Goal: Task Accomplishment & Management: Complete application form

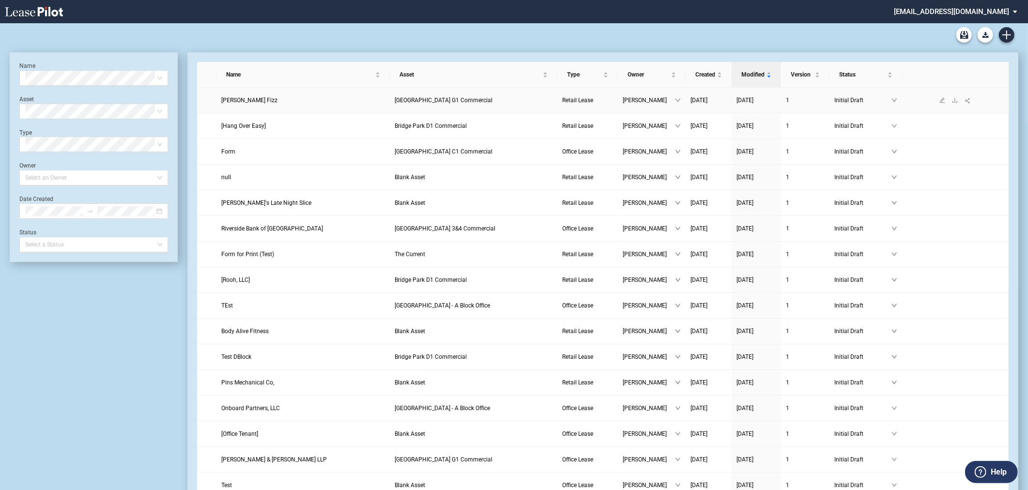
click at [457, 99] on span "[GEOGRAPHIC_DATA] G1 Commercial" at bounding box center [444, 100] width 98 height 7
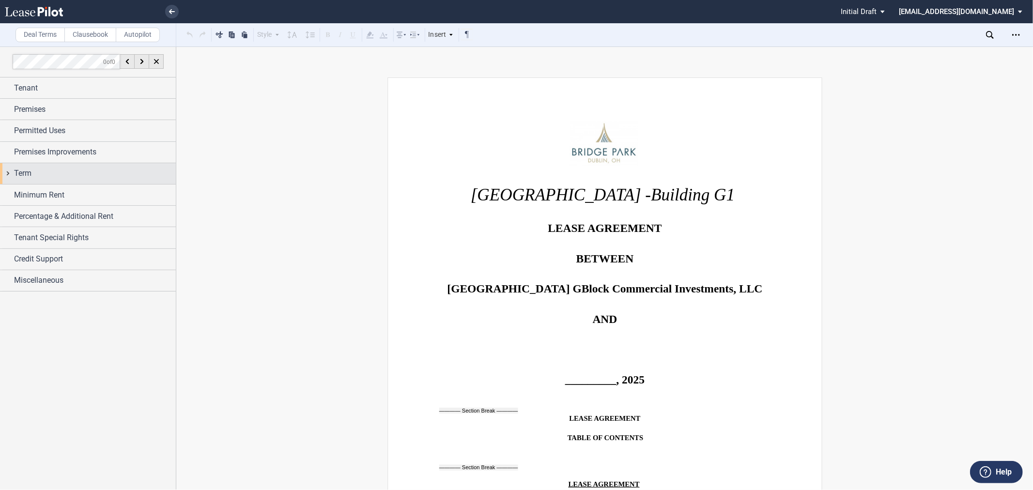
click at [70, 176] on div "Term" at bounding box center [95, 174] width 162 height 12
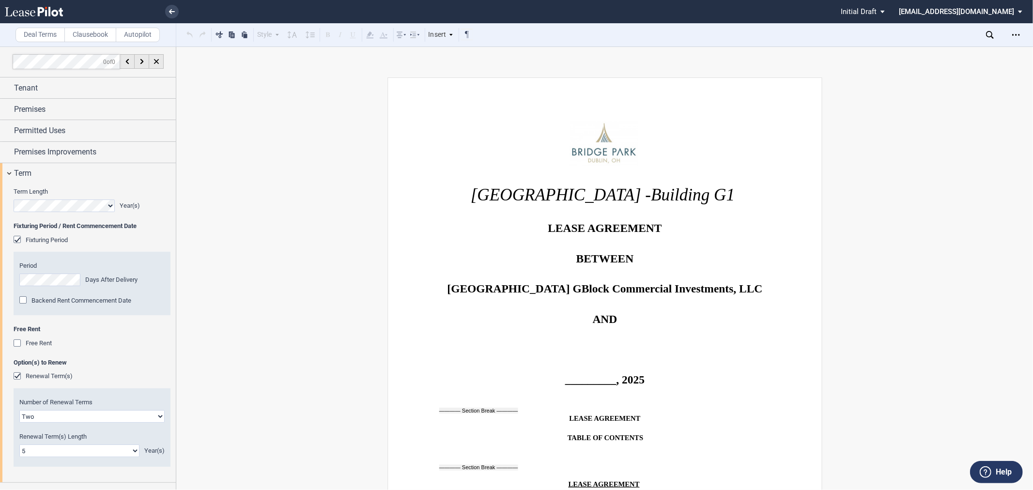
scroll to position [90, 0]
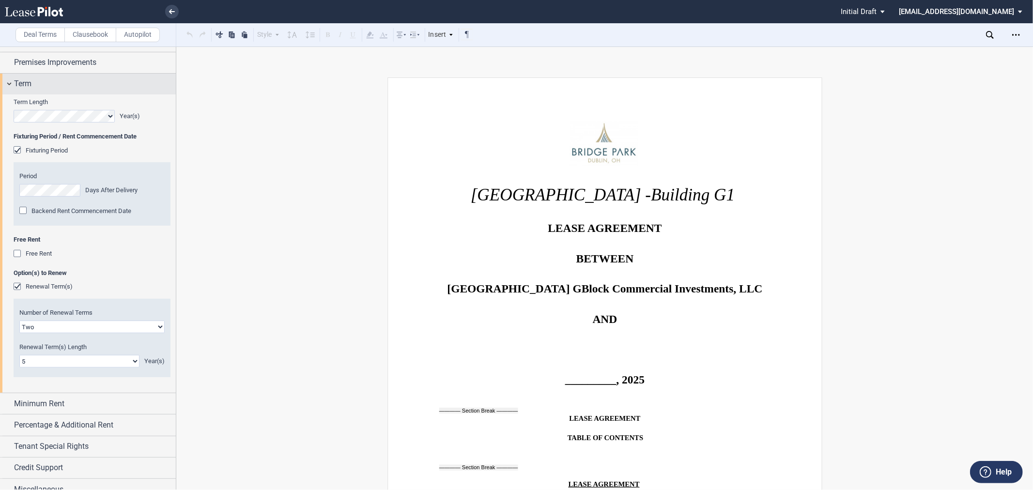
click at [15, 86] on span "Term" at bounding box center [22, 84] width 17 height 12
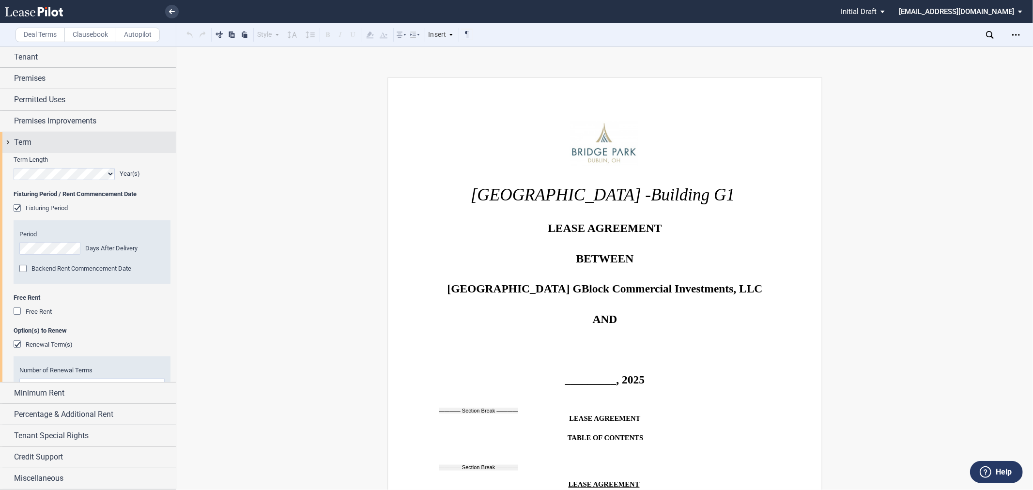
scroll to position [0, 0]
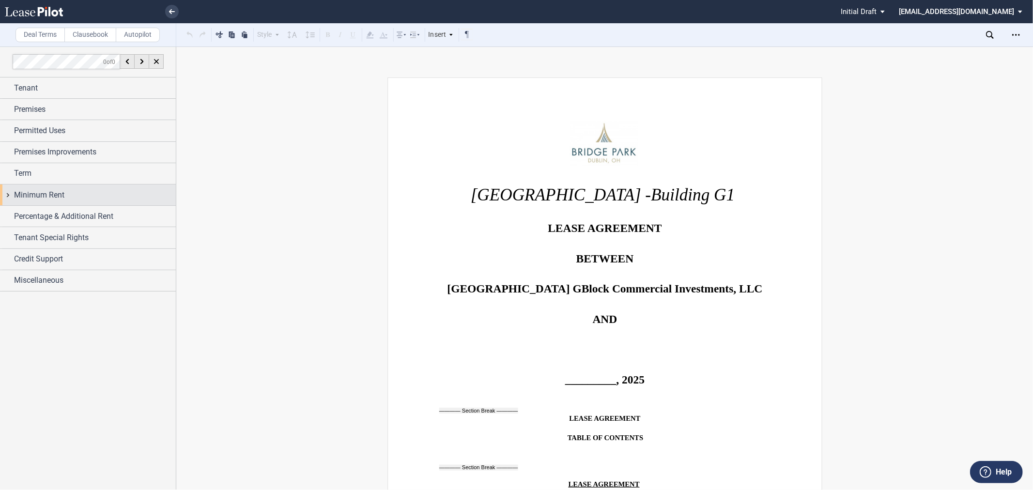
click at [36, 190] on span "Minimum Rent" at bounding box center [39, 195] width 50 height 12
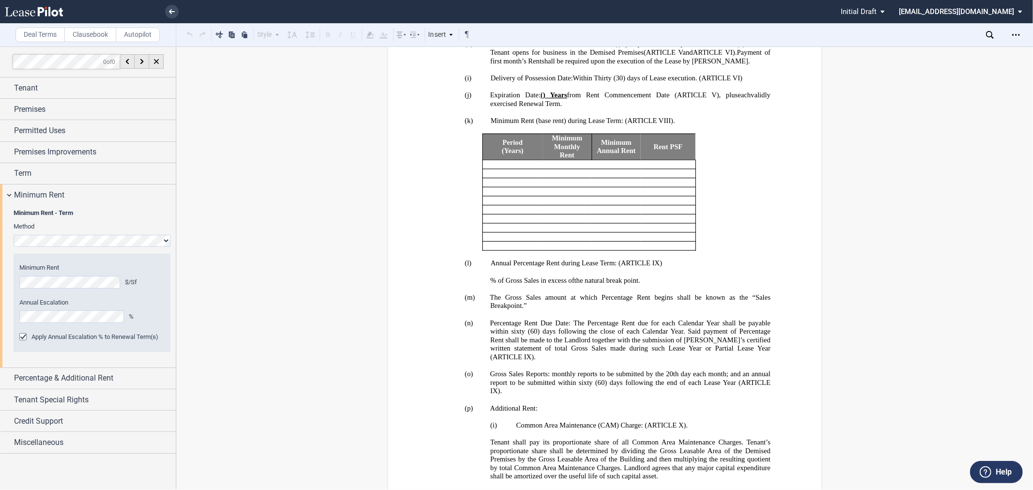
scroll to position [897, 0]
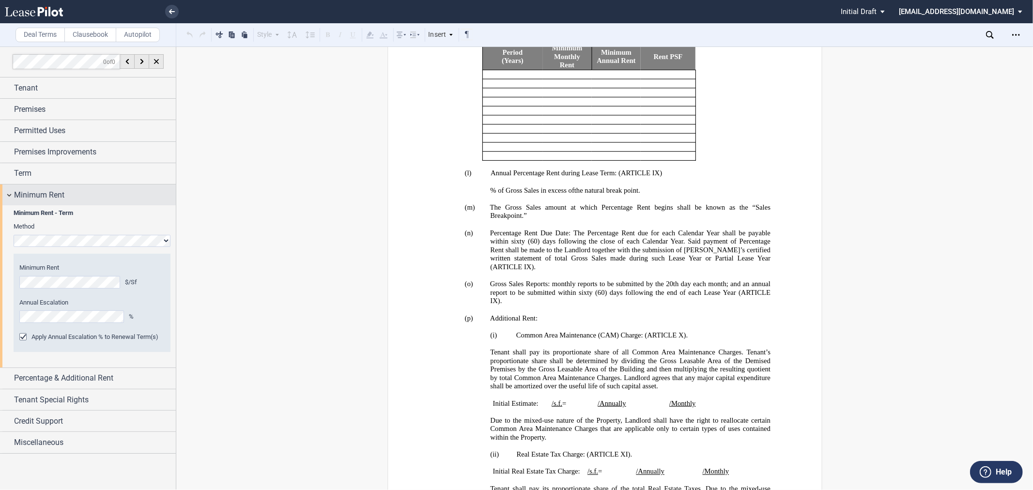
click at [51, 196] on span "Minimum Rent" at bounding box center [39, 195] width 50 height 12
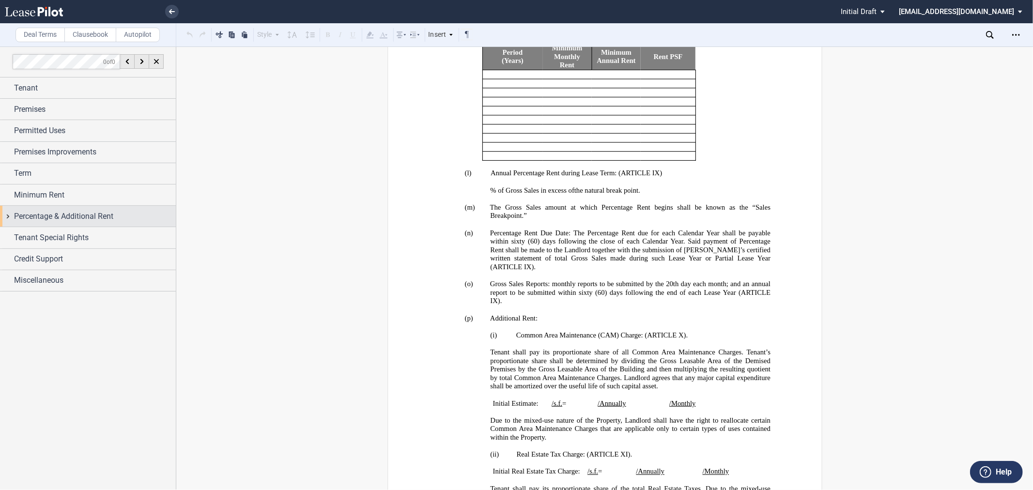
click at [46, 221] on span "Percentage & Additional Rent" at bounding box center [63, 217] width 99 height 12
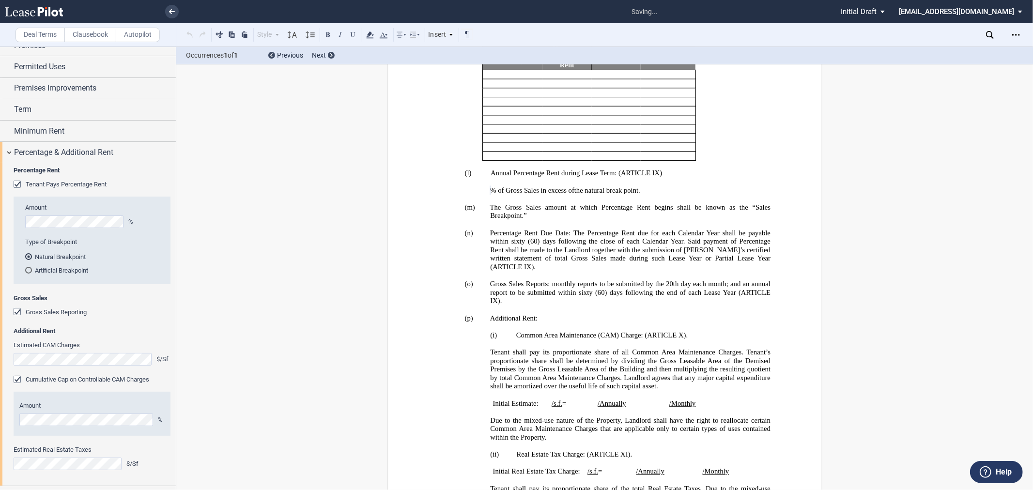
scroll to position [90, 0]
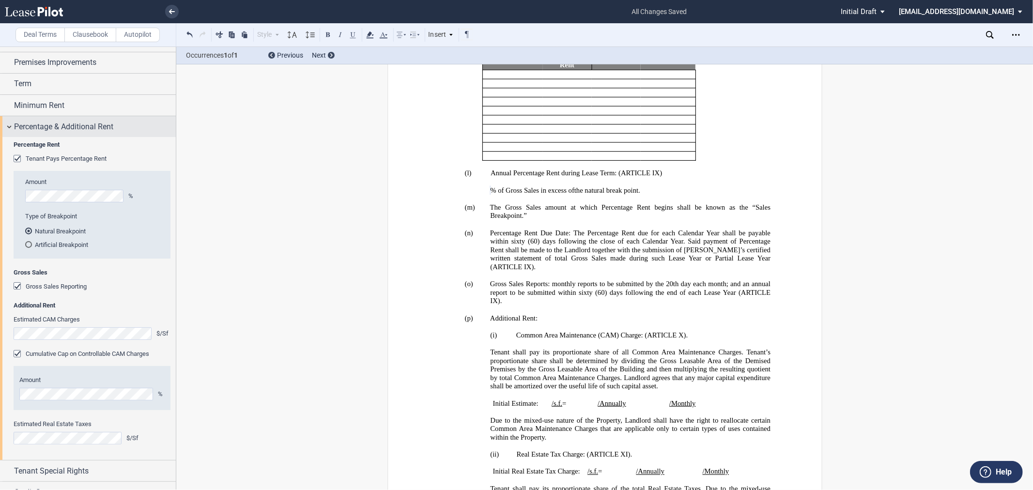
click at [76, 123] on span "Percentage & Additional Rent" at bounding box center [63, 127] width 99 height 12
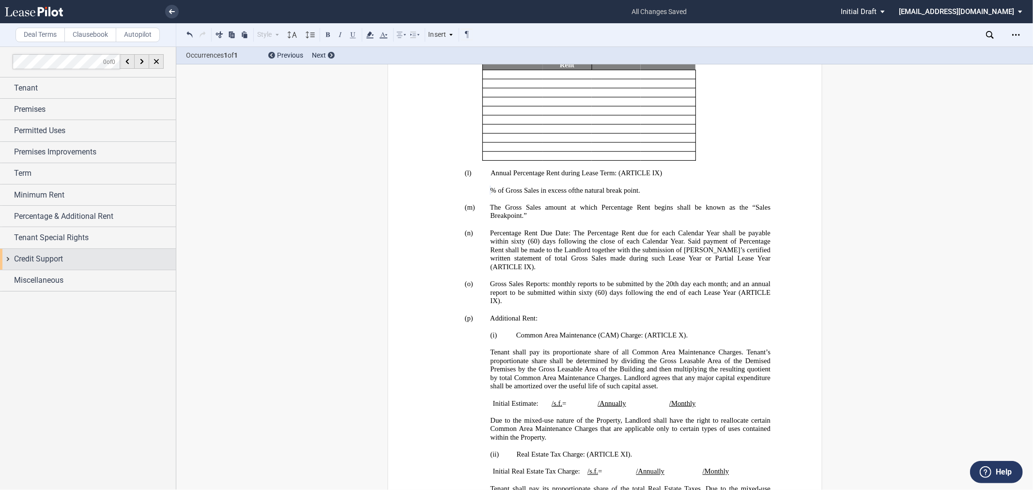
click at [34, 257] on span "Credit Support" at bounding box center [38, 259] width 49 height 12
click at [31, 277] on span "Guarantor" at bounding box center [39, 277] width 27 height 7
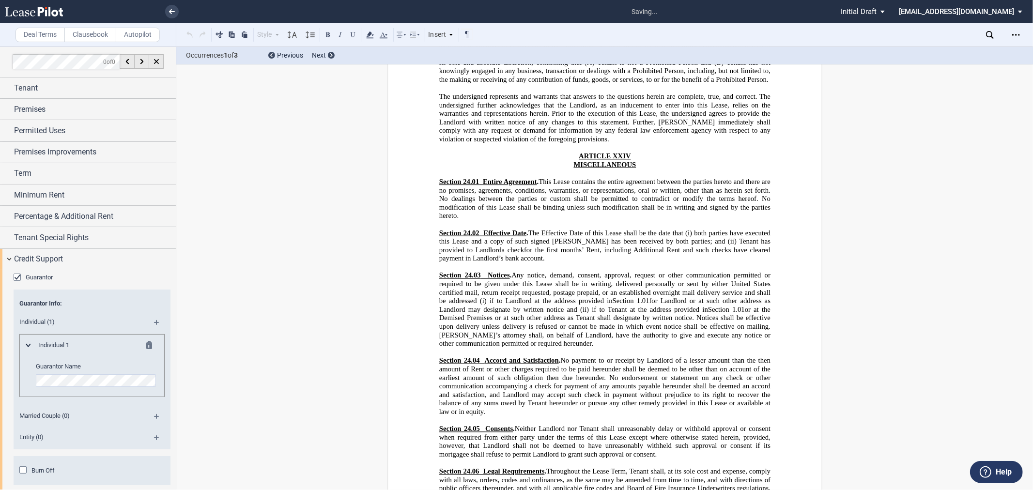
scroll to position [13213, 0]
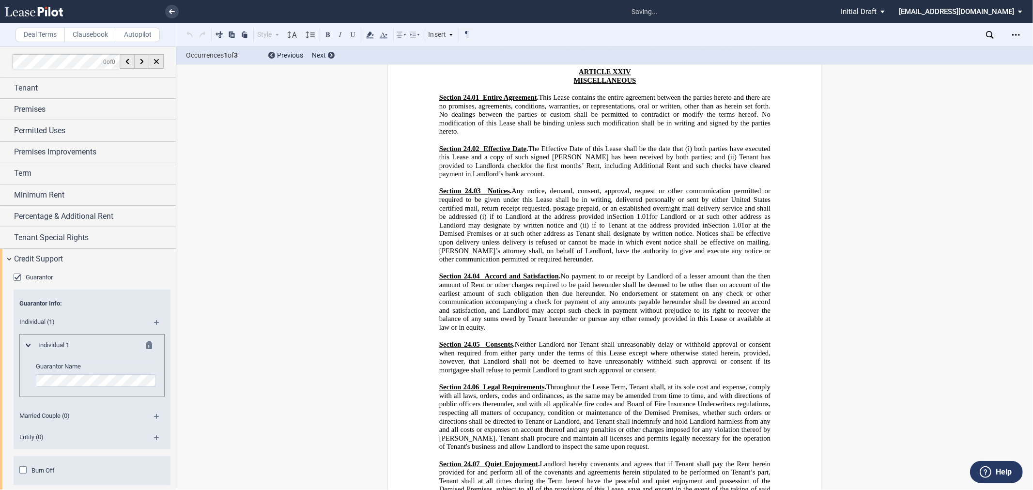
click at [151, 322] on div "Individual (1)" at bounding box center [92, 323] width 157 height 21
click at [154, 322] on md-icon at bounding box center [160, 326] width 13 height 12
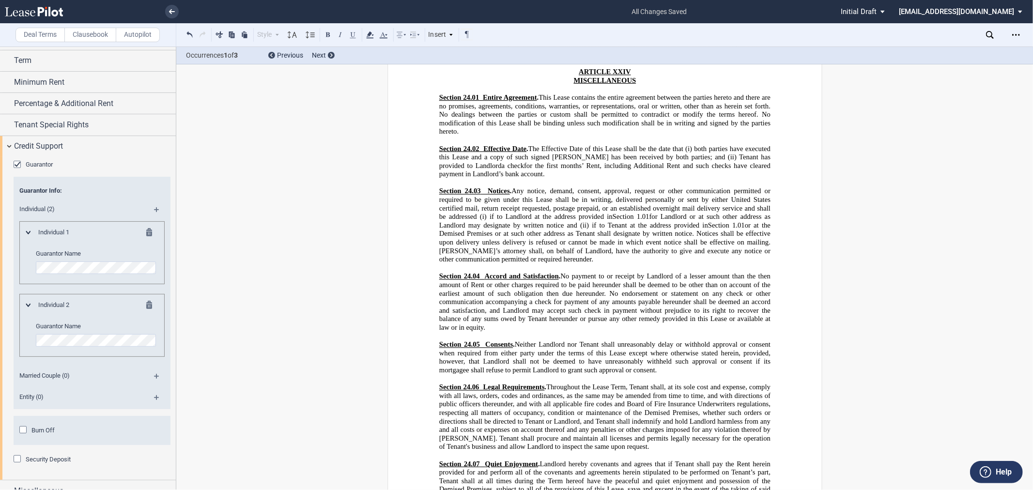
scroll to position [125, 0]
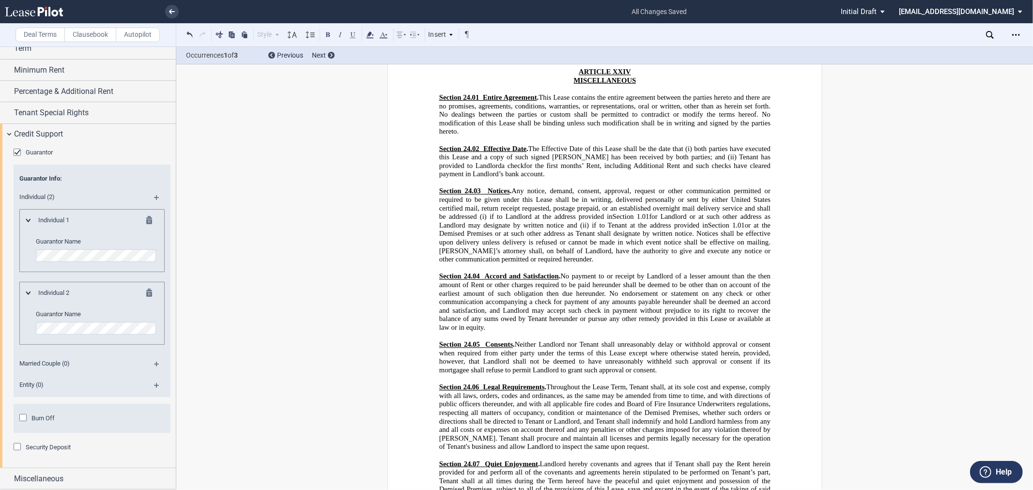
click at [25, 418] on div "Burn Off" at bounding box center [24, 419] width 10 height 10
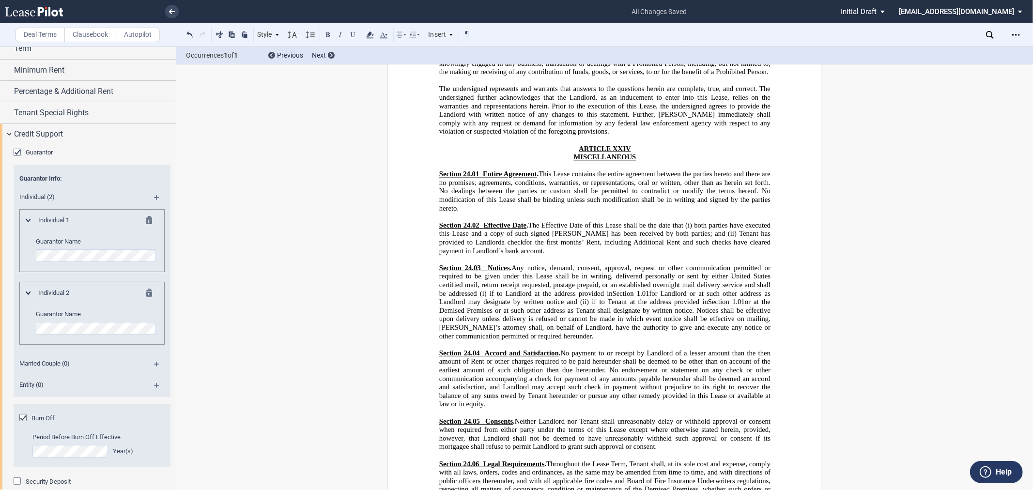
drag, startPoint x: 491, startPoint y: 325, endPoint x: 688, endPoint y: 349, distance: 199.1
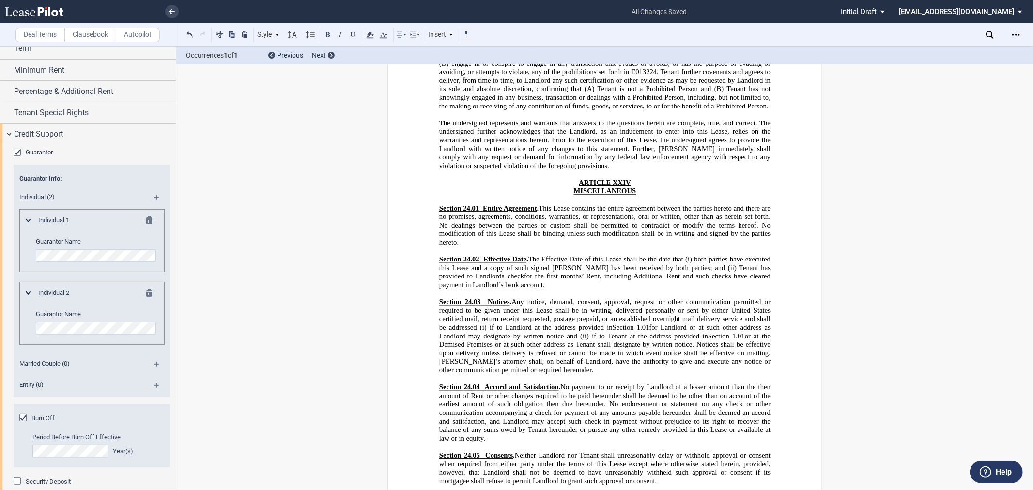
drag, startPoint x: 682, startPoint y: 398, endPoint x: 771, endPoint y: 396, distance: 89.2
click at [771, 396] on div "﻿ [GEOGRAPHIC_DATA] - Building [GEOGRAPHIC_DATA][PERSON_NAME] Development The B…" at bounding box center [604, 161] width 435 height 26595
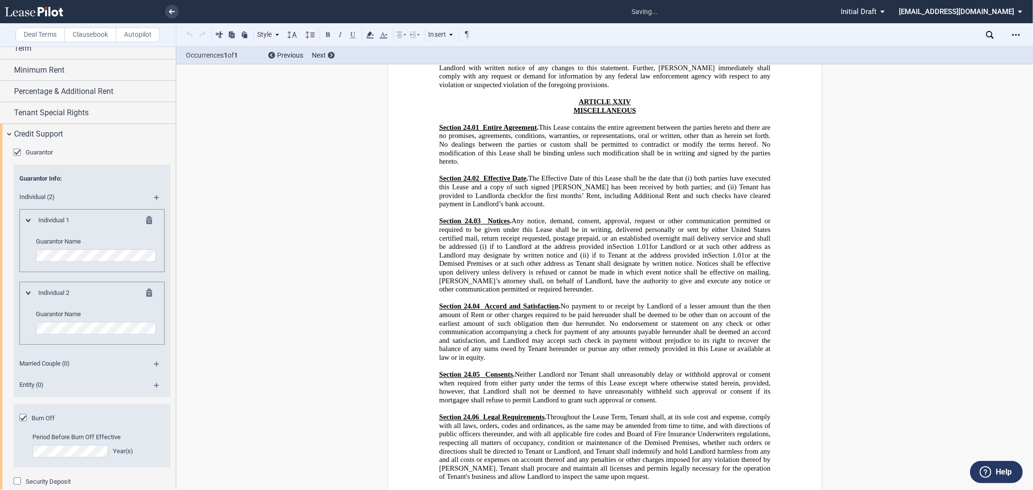
scroll to position [13393, 0]
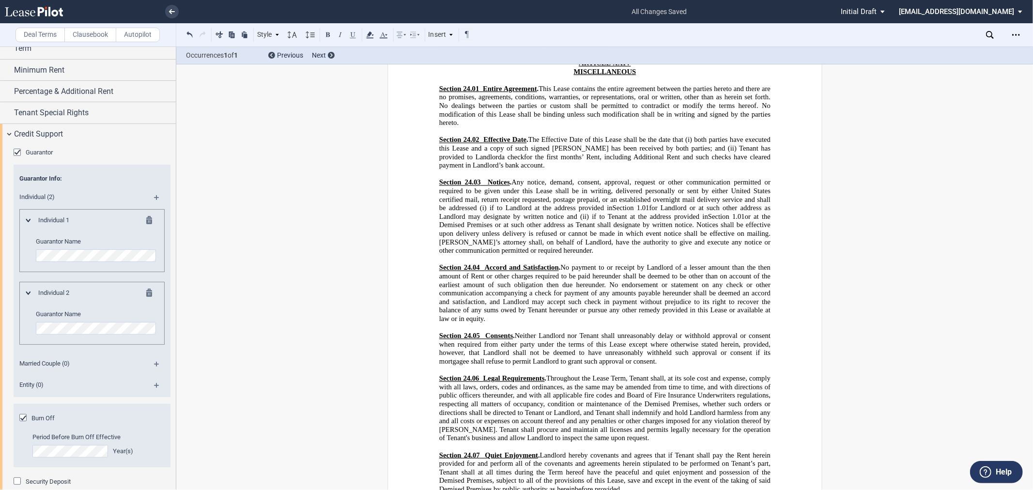
click at [76, 133] on div "Credit Support" at bounding box center [95, 134] width 162 height 12
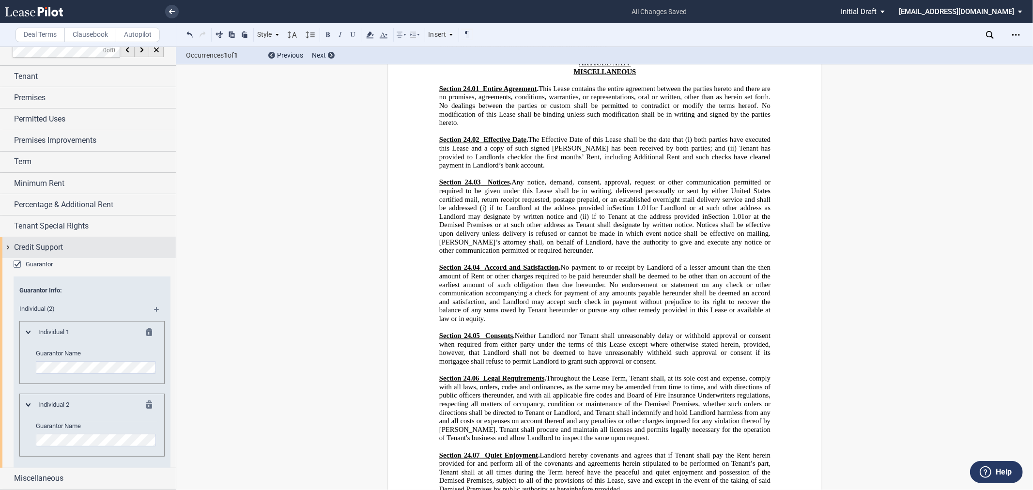
scroll to position [0, 0]
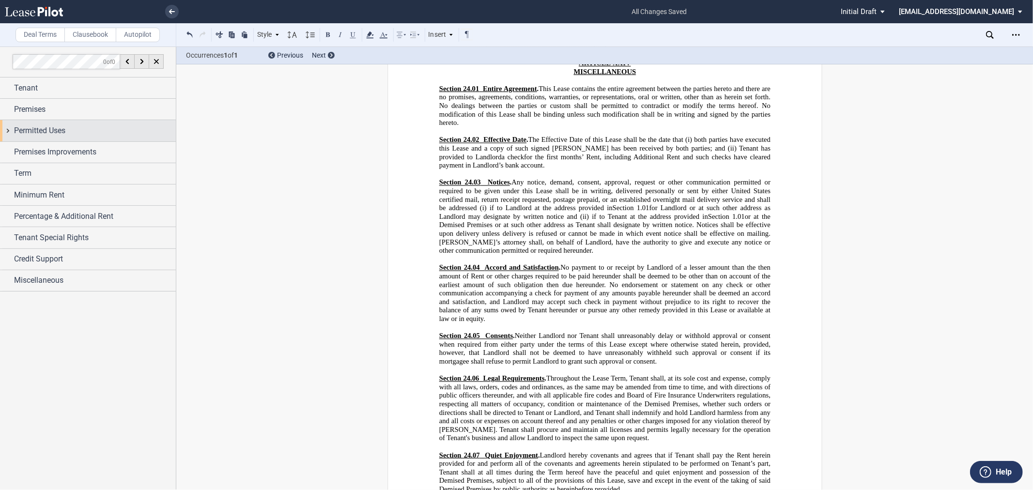
click at [78, 132] on div "Permitted Uses" at bounding box center [95, 131] width 162 height 12
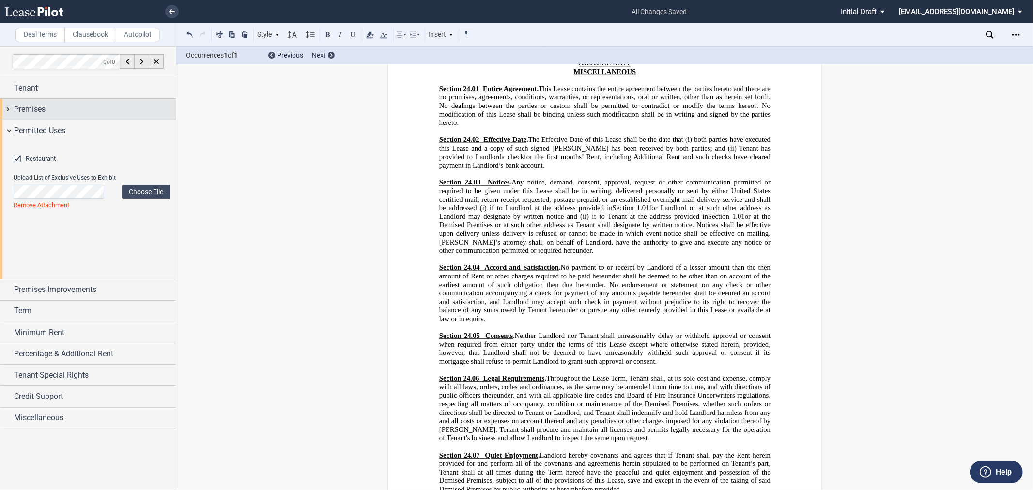
click at [91, 109] on div "Premises" at bounding box center [95, 110] width 162 height 12
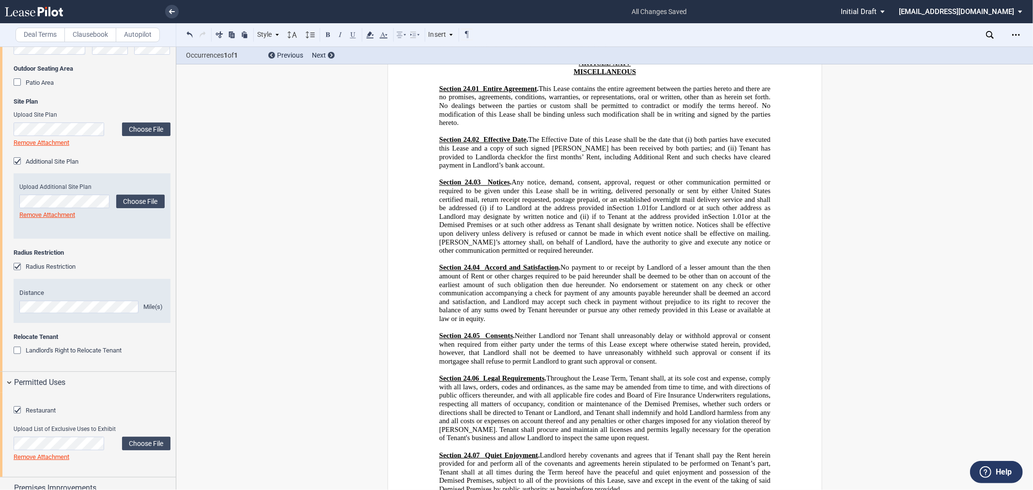
scroll to position [179, 0]
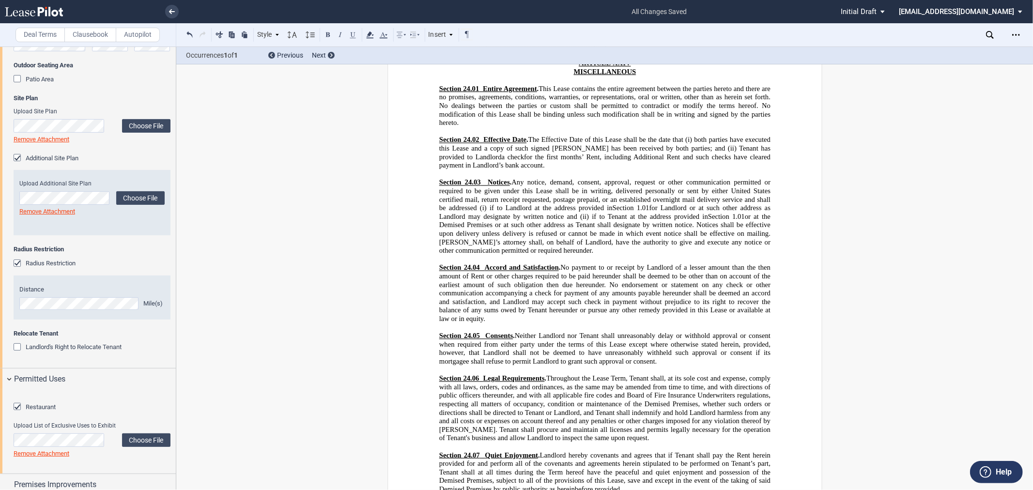
click at [74, 346] on span "Landlord's Right to Relocate Tenant" at bounding box center [74, 346] width 96 height 7
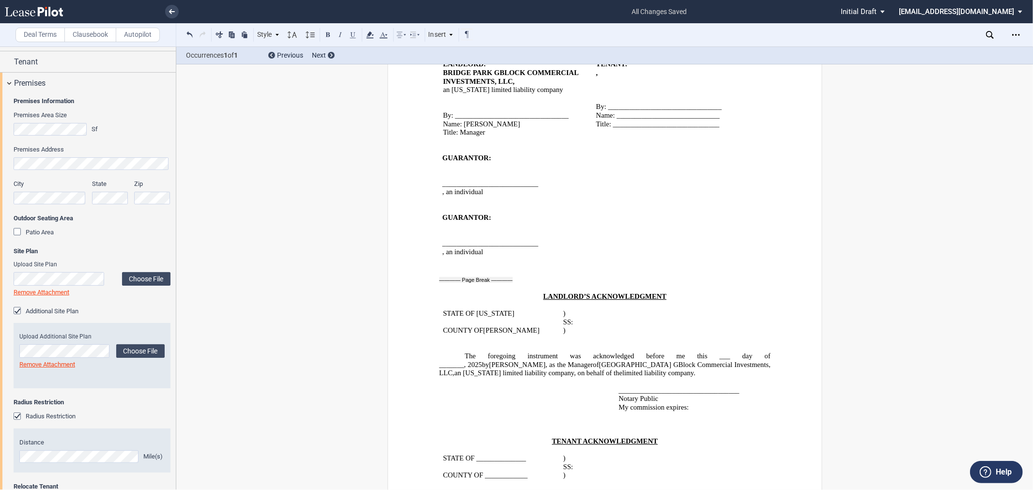
scroll to position [0, 0]
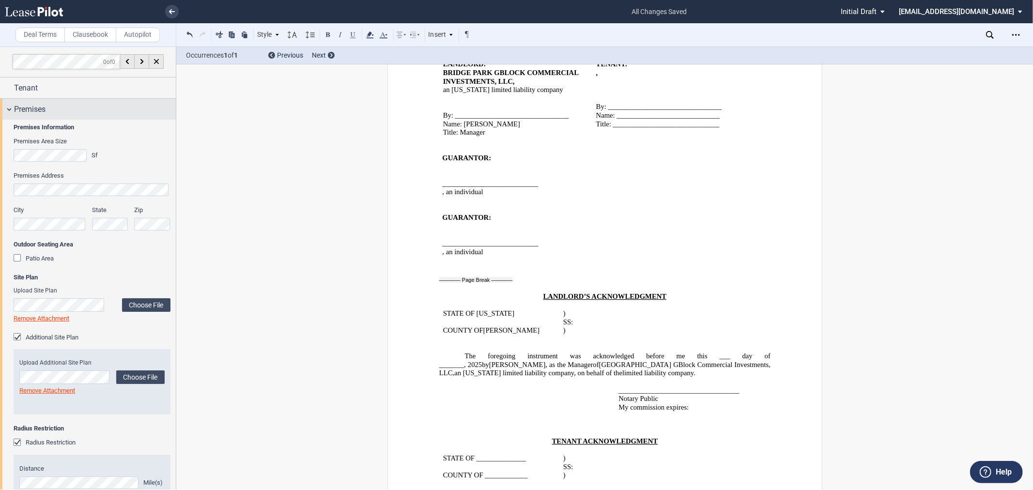
click at [94, 109] on div "Premises" at bounding box center [95, 110] width 162 height 12
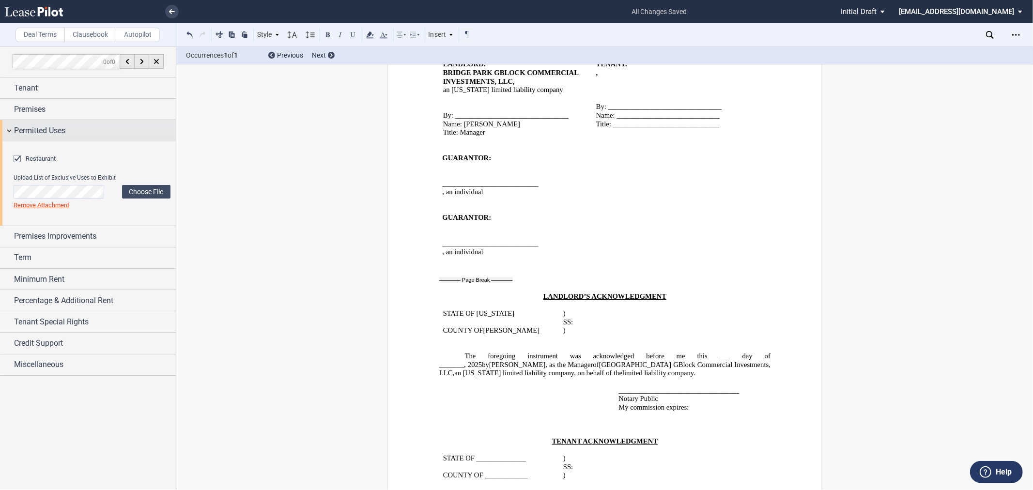
click at [75, 133] on div "Permitted Uses" at bounding box center [95, 131] width 162 height 12
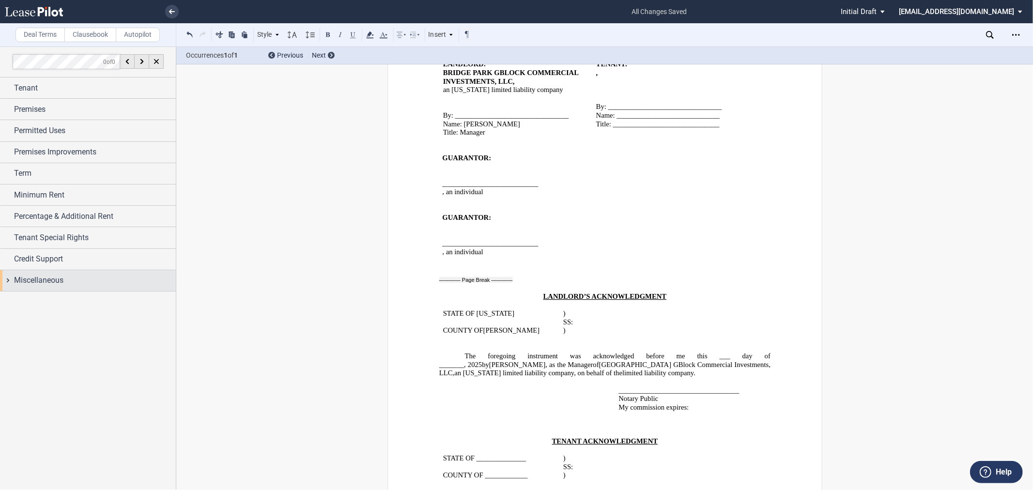
click at [71, 288] on div "Miscellaneous" at bounding box center [88, 280] width 176 height 21
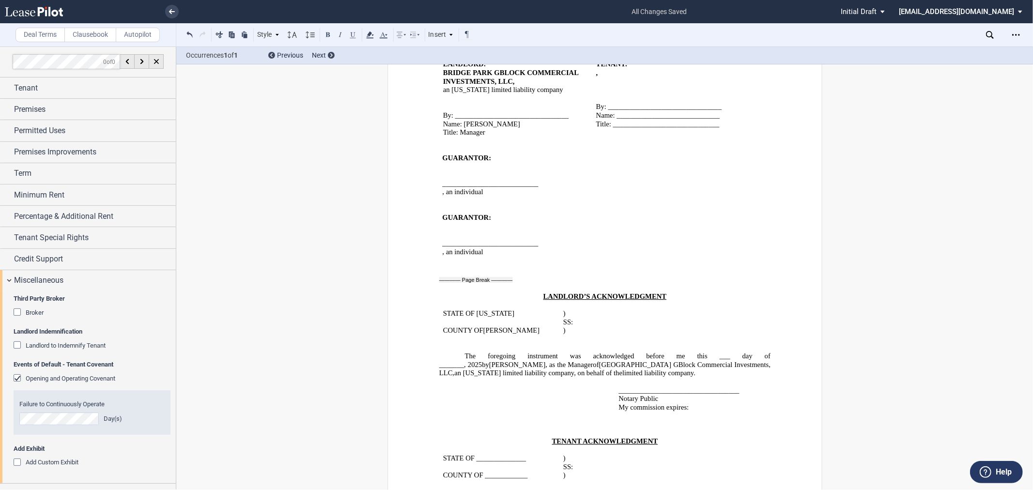
click at [18, 312] on div "Broker" at bounding box center [19, 314] width 10 height 10
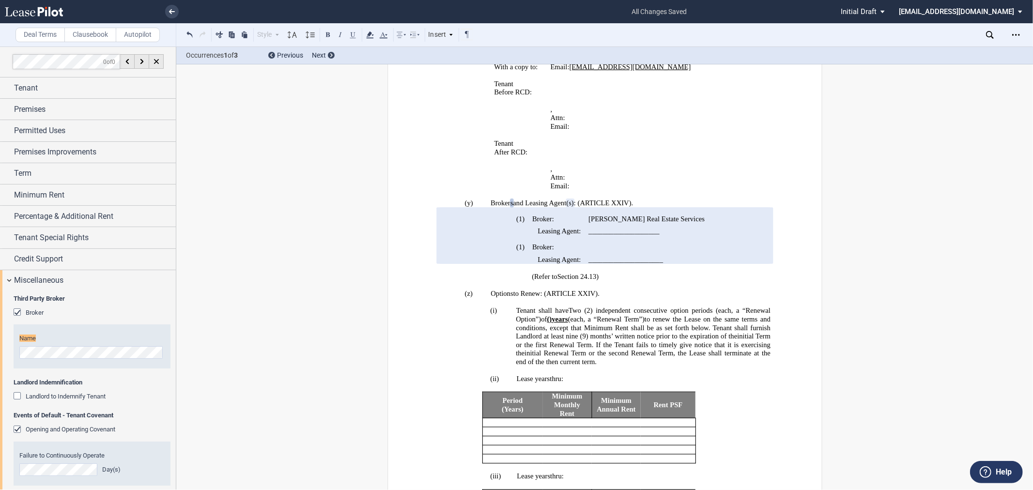
scroll to position [45, 0]
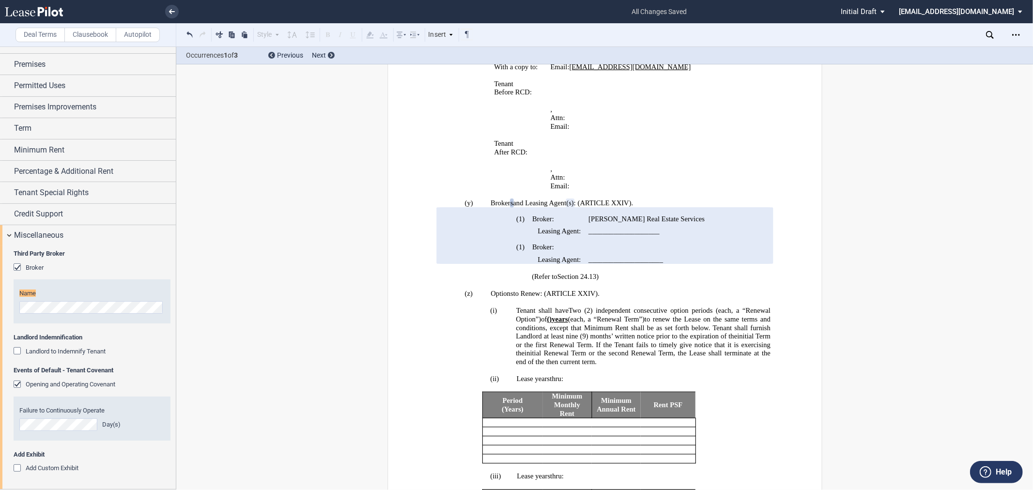
click at [101, 314] on div "Name" at bounding box center [92, 301] width 157 height 44
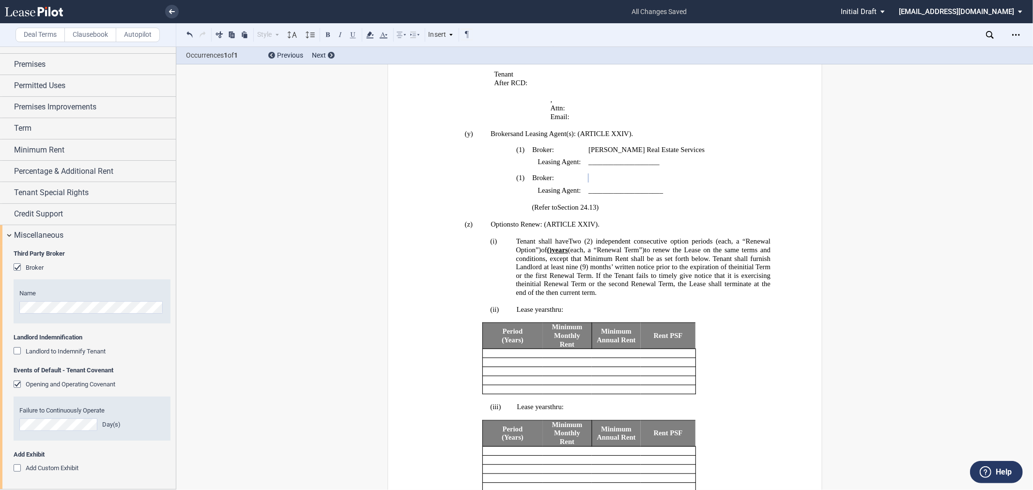
scroll to position [1767, 0]
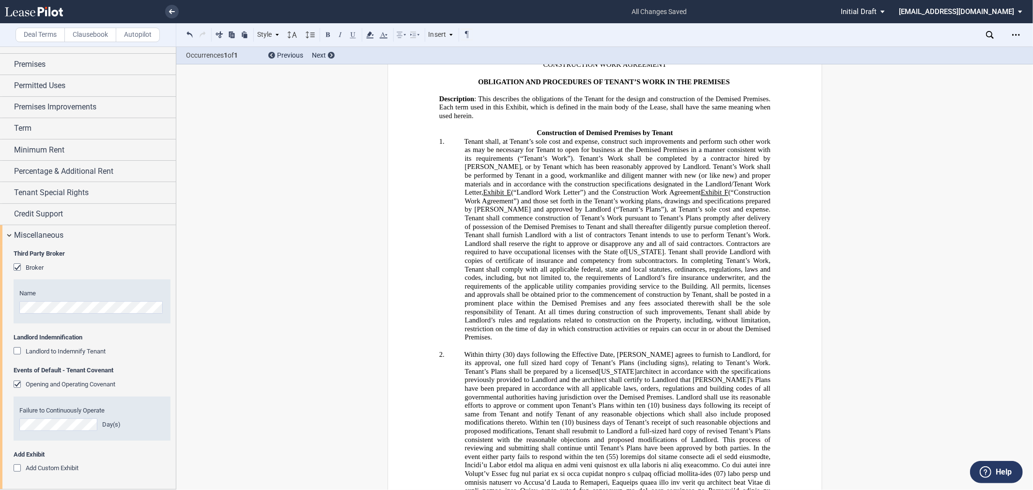
scroll to position [20334, 0]
